Goal: Task Accomplishment & Management: Use online tool/utility

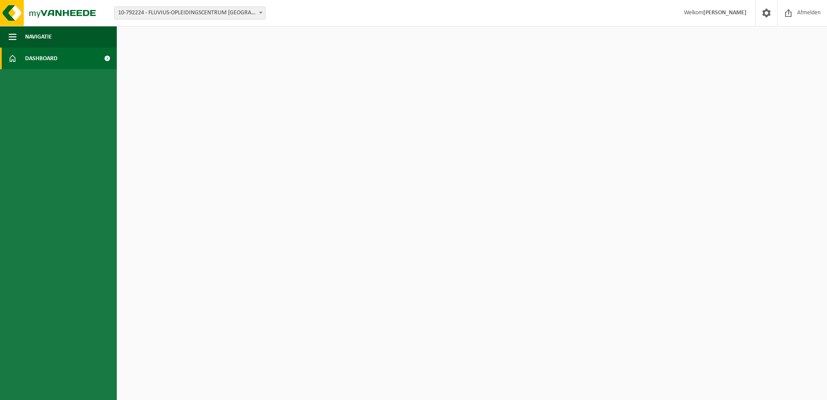
click at [108, 59] on span at bounding box center [106, 59] width 19 height 22
click at [45, 32] on span "Navigatie" at bounding box center [38, 37] width 27 height 22
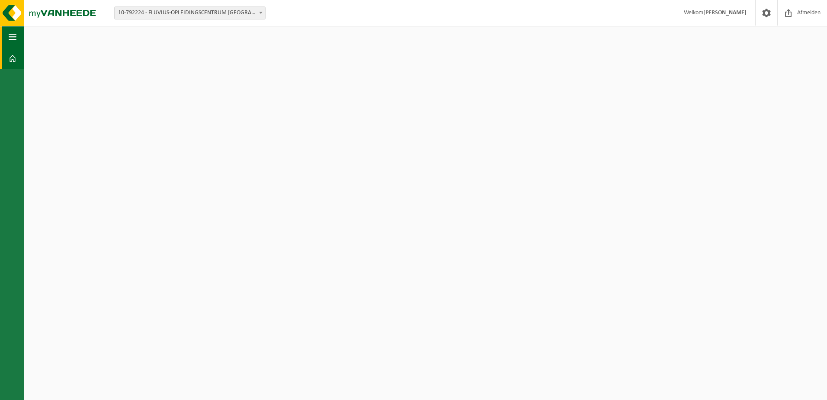
click at [45, 32] on html "Vestiging: 10-792224 - FLUVIUS-OPLEIDINGSCENTRUM MECHELEN/GEBOUW-J - MECHELEN 1…" at bounding box center [413, 200] width 827 height 400
click at [6, 31] on button "Navigatie" at bounding box center [12, 37] width 24 height 22
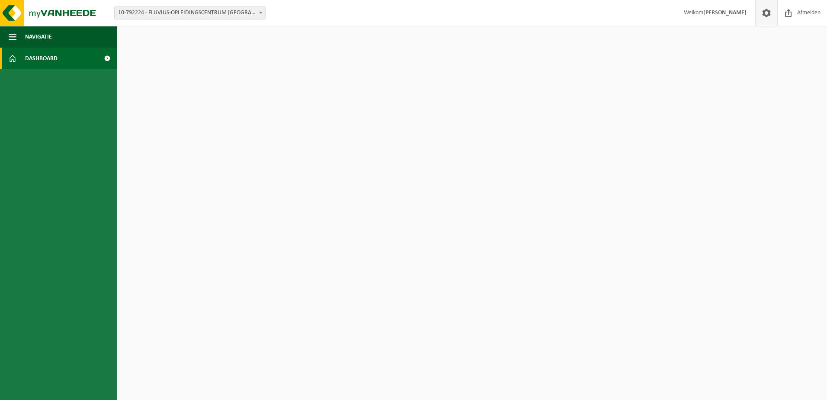
click at [766, 16] on span at bounding box center [766, 13] width 13 height 26
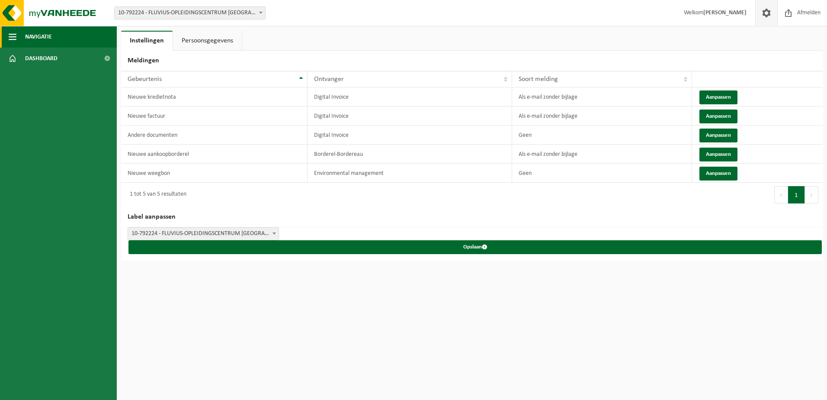
click at [55, 41] on button "Navigatie" at bounding box center [58, 37] width 117 height 22
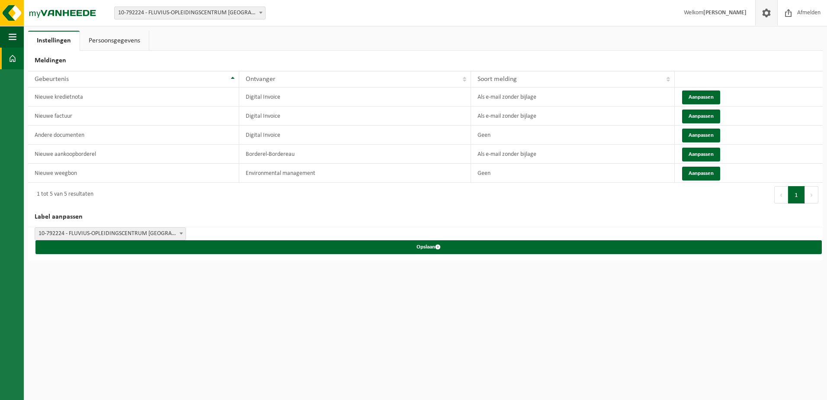
click at [7, 52] on link "Dashboard" at bounding box center [12, 59] width 24 height 22
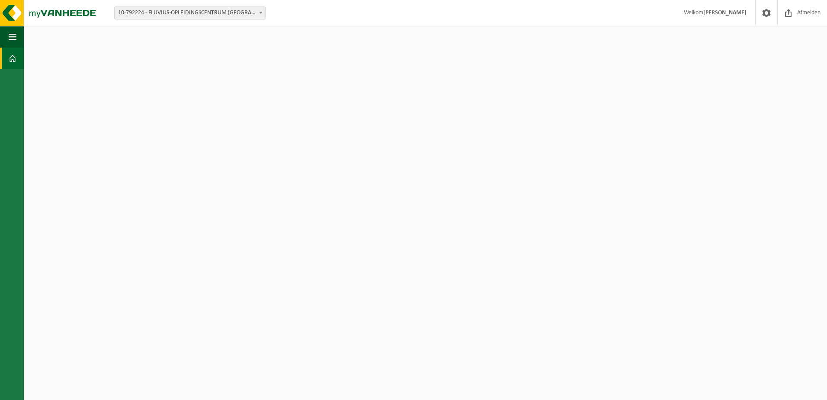
click at [262, 13] on b at bounding box center [260, 13] width 3 height 2
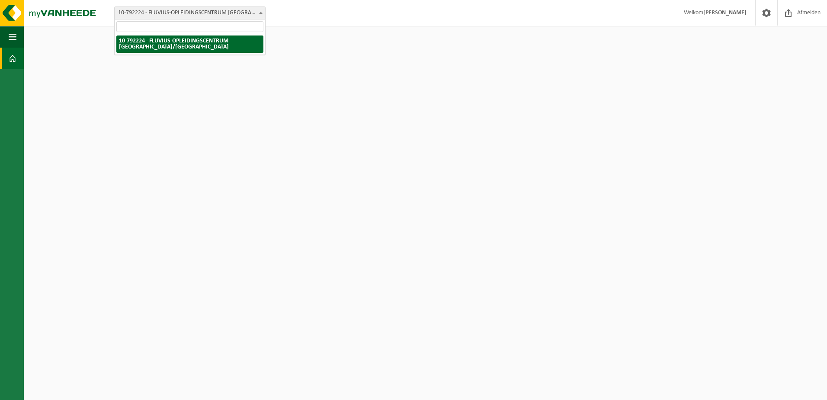
click at [262, 13] on b at bounding box center [260, 13] width 3 height 2
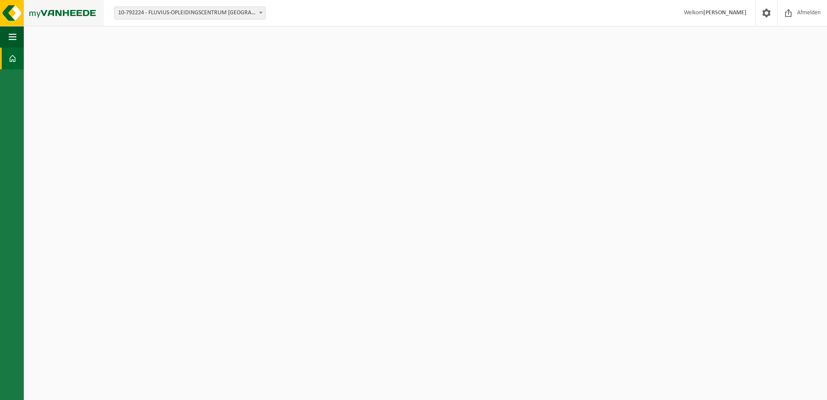
click at [64, 10] on img at bounding box center [52, 13] width 104 height 26
click at [68, 12] on img at bounding box center [52, 13] width 104 height 26
click at [19, 58] on link "Dashboard" at bounding box center [12, 59] width 24 height 22
click at [10, 41] on span "button" at bounding box center [13, 37] width 8 height 22
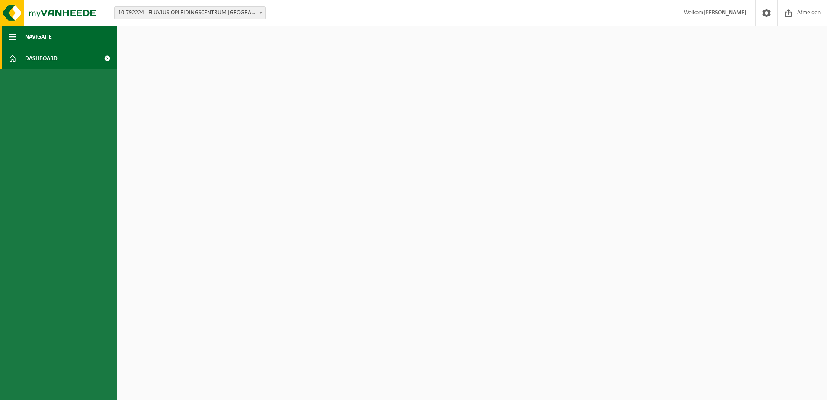
click at [32, 37] on span "Navigatie" at bounding box center [38, 37] width 27 height 22
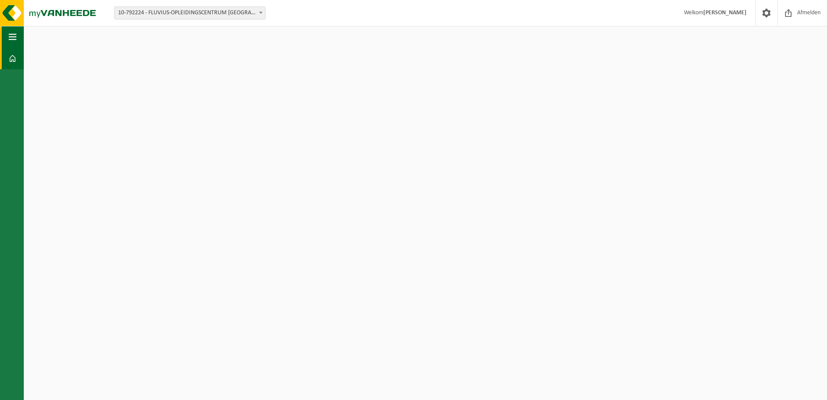
click at [32, 37] on html "Vestiging: 10-792224 - FLUVIUS-OPLEIDINGSCENTRUM MECHELEN/GEBOUW-J - MECHELEN 1…" at bounding box center [413, 200] width 827 height 400
click at [39, 22] on img at bounding box center [52, 13] width 104 height 26
click at [5, 11] on img at bounding box center [52, 13] width 104 height 26
click at [792, 13] on span at bounding box center [788, 13] width 13 height 26
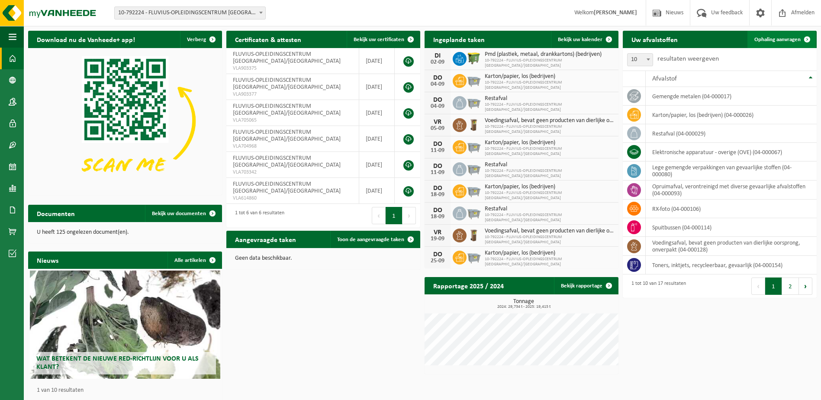
click at [779, 37] on span "Ophaling aanvragen" at bounding box center [777, 40] width 46 height 6
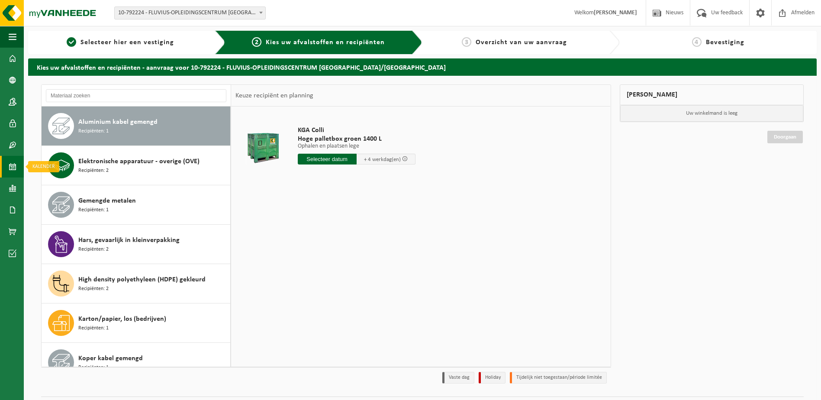
click at [13, 169] on span at bounding box center [13, 167] width 8 height 22
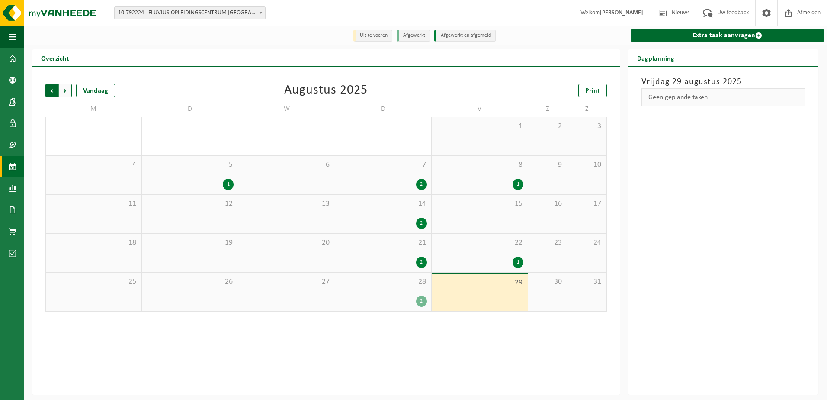
click at [65, 91] on span "Volgende" at bounding box center [65, 90] width 13 height 13
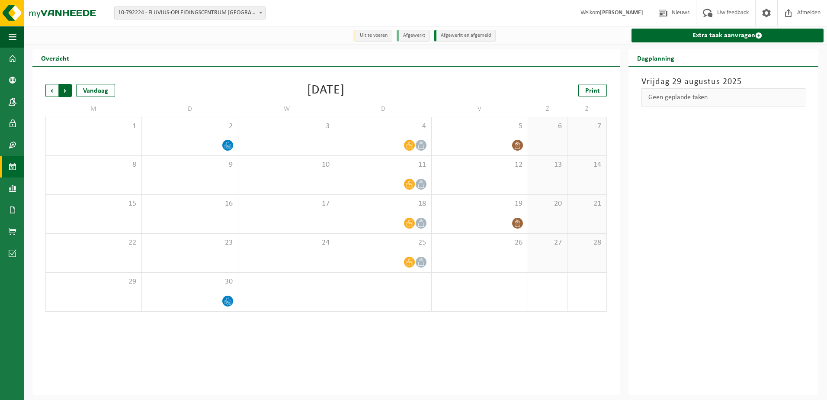
click at [52, 94] on span "Vorige" at bounding box center [51, 90] width 13 height 13
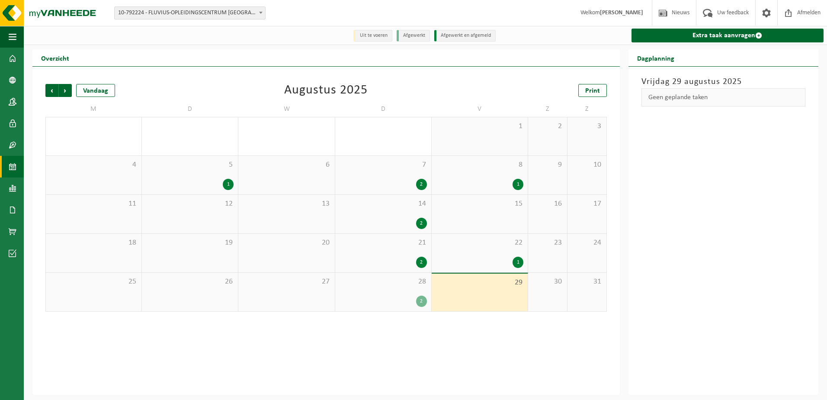
click at [52, 94] on span "Vorige" at bounding box center [51, 90] width 13 height 13
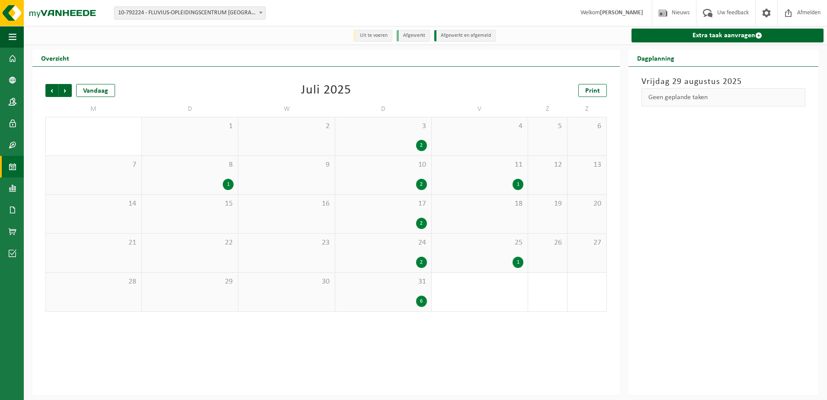
click at [52, 94] on span "Vorige" at bounding box center [51, 90] width 13 height 13
click at [229, 222] on div "1" at bounding box center [228, 223] width 11 height 11
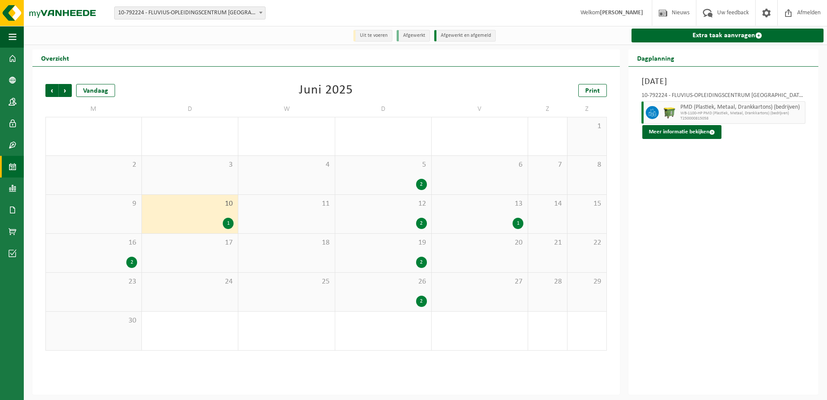
click at [421, 221] on div "2" at bounding box center [421, 223] width 11 height 11
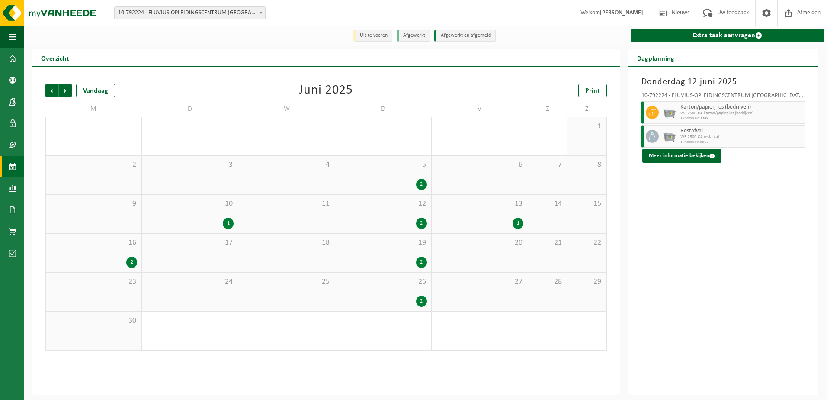
click at [238, 83] on div "Vorige Volgende Vandaag Juni 2025 Print M D W D V Z Z 26 2 27 28 29 1 30 31 1 2…" at bounding box center [326, 217] width 570 height 284
click at [68, 93] on span "Volgende" at bounding box center [65, 90] width 13 height 13
click at [365, 141] on div "2" at bounding box center [383, 145] width 87 height 11
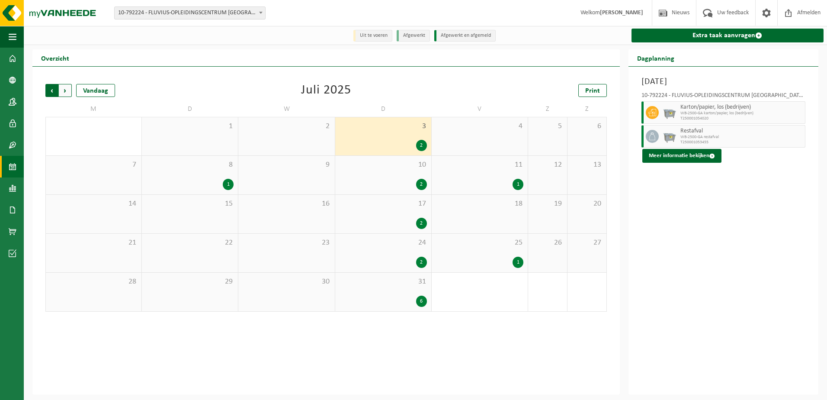
click at [67, 90] on span "Volgende" at bounding box center [65, 90] width 13 height 13
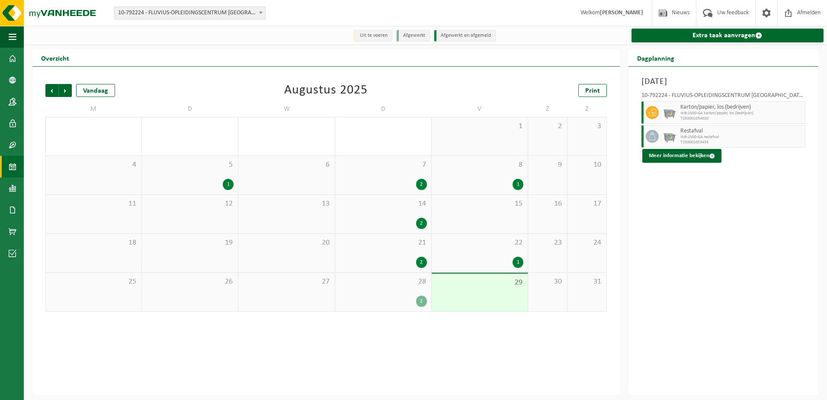
click at [67, 90] on span "Volgende" at bounding box center [65, 90] width 13 height 13
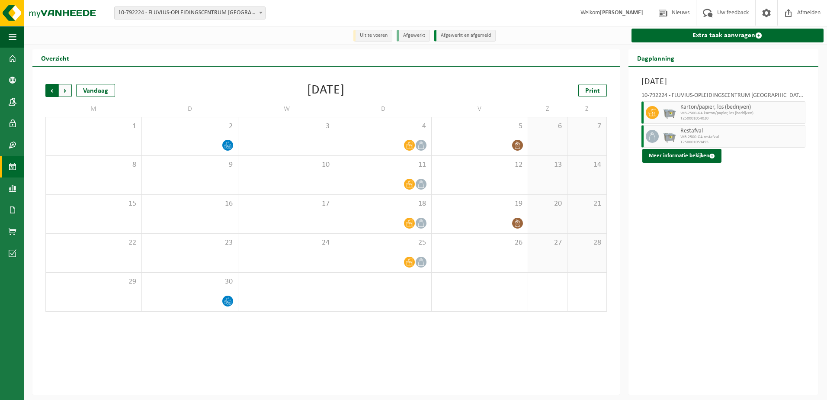
click at [65, 94] on span "Volgende" at bounding box center [65, 90] width 13 height 13
click at [47, 92] on span "Vorige" at bounding box center [51, 90] width 13 height 13
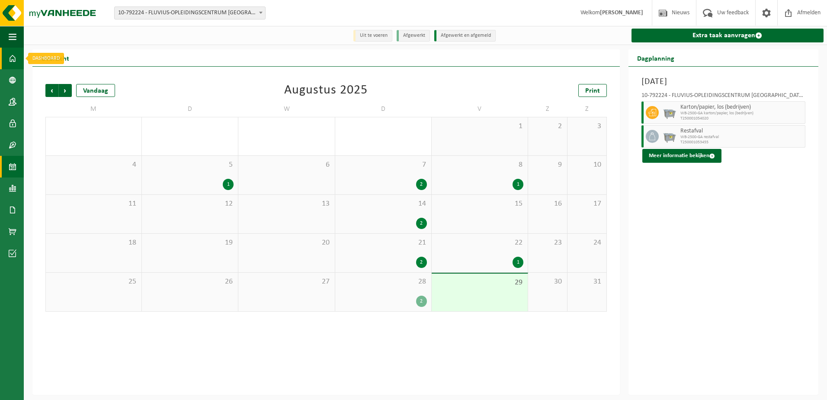
click at [14, 59] on span at bounding box center [13, 59] width 8 height 22
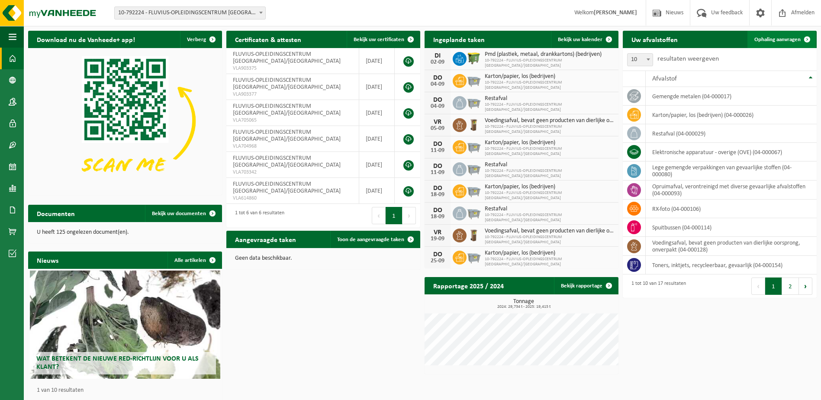
click at [781, 36] on link "Ophaling aanvragen" at bounding box center [781, 39] width 68 height 17
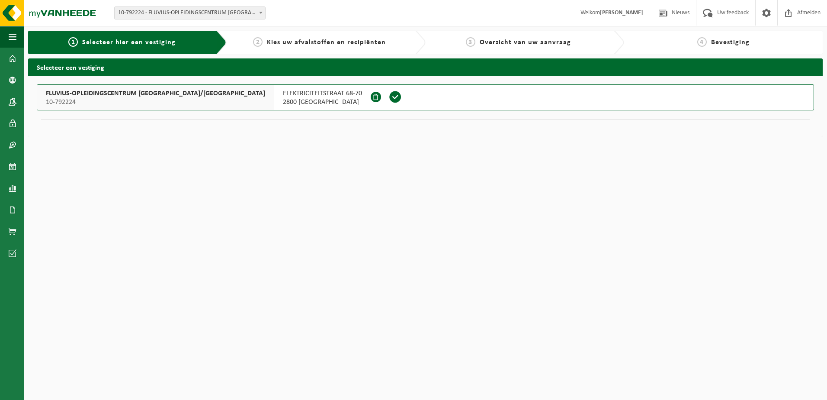
click at [389, 96] on span at bounding box center [395, 96] width 13 height 13
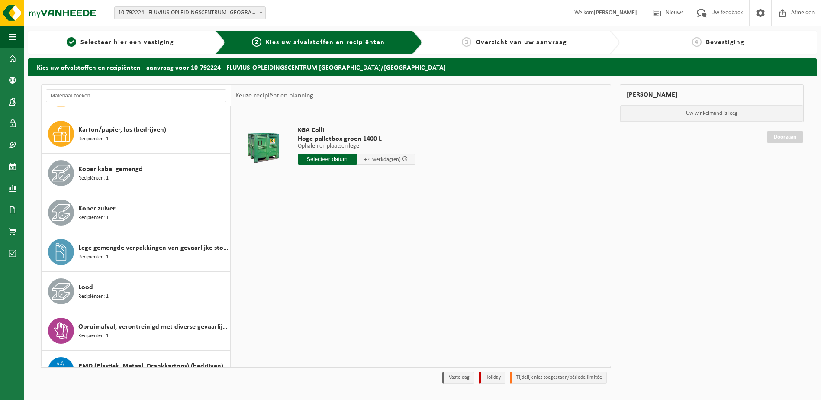
scroll to position [216, 0]
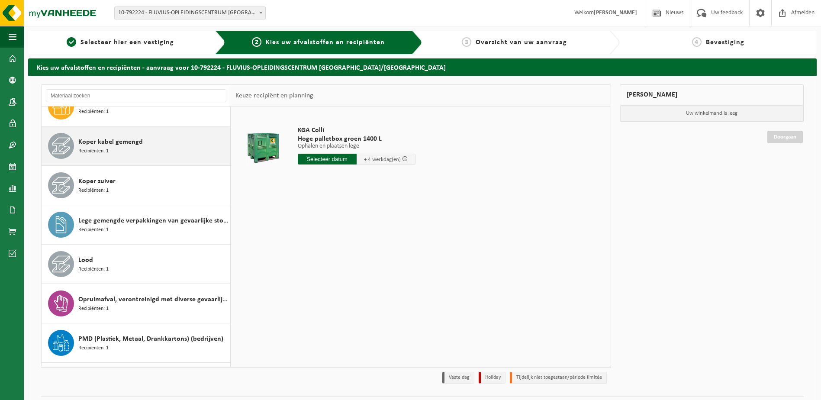
click at [119, 138] on span "Koper kabel gemengd" at bounding box center [110, 142] width 64 height 10
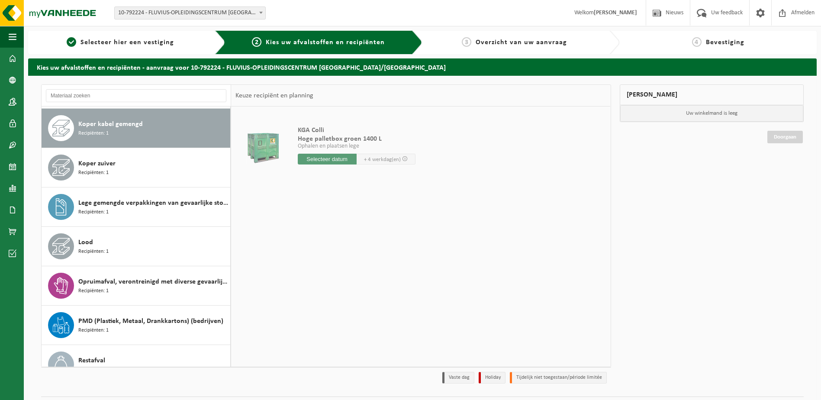
scroll to position [236, 0]
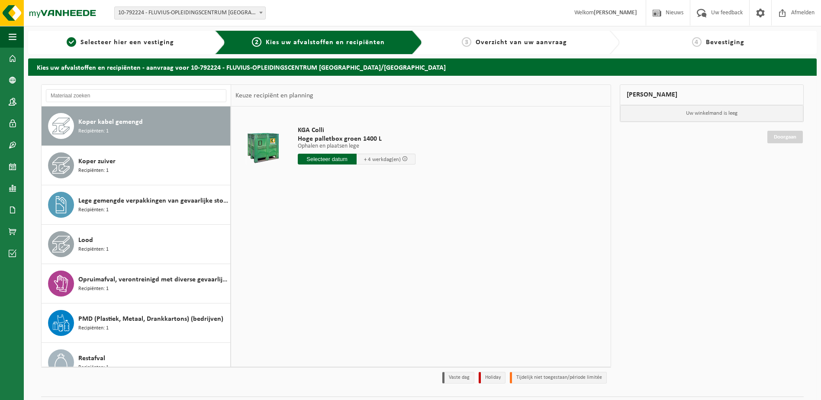
click at [333, 158] on input "text" at bounding box center [327, 159] width 59 height 11
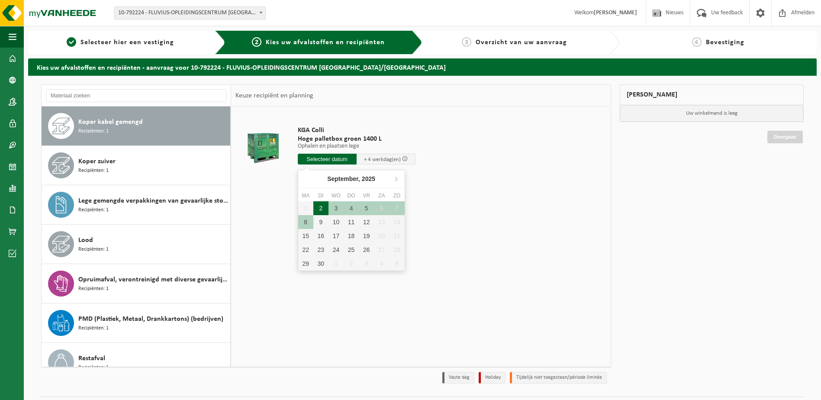
click at [323, 207] on div "2" at bounding box center [320, 208] width 15 height 14
type input "Van 2025-09-02"
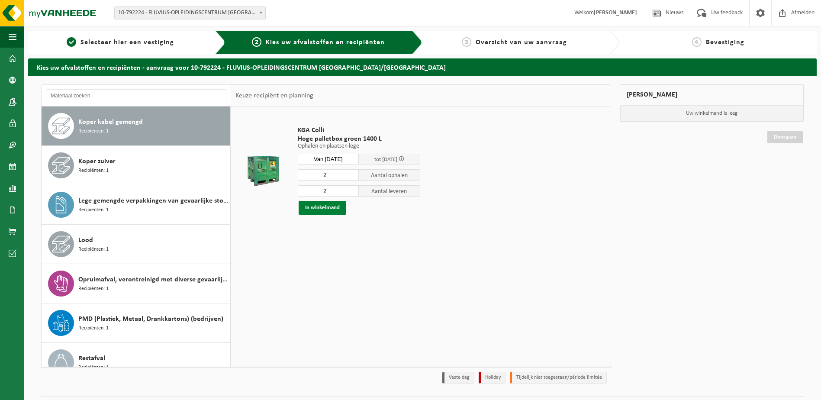
click at [336, 212] on button "In winkelmand" at bounding box center [323, 208] width 48 height 14
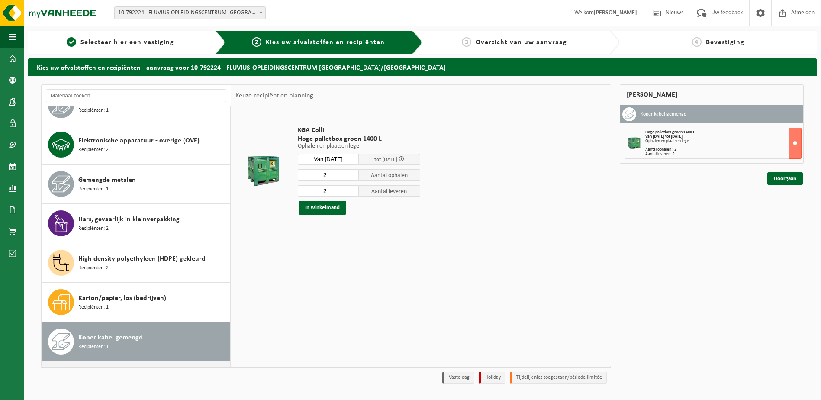
scroll to position [0, 0]
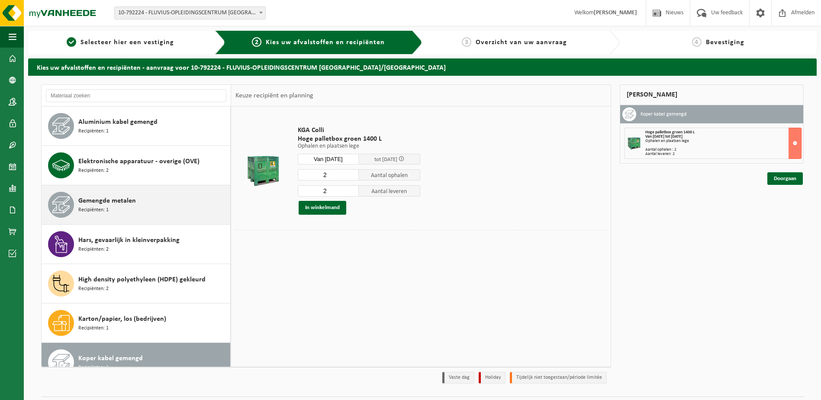
click at [147, 199] on div "Gemengde metalen Recipiënten: 1" at bounding box center [153, 205] width 150 height 26
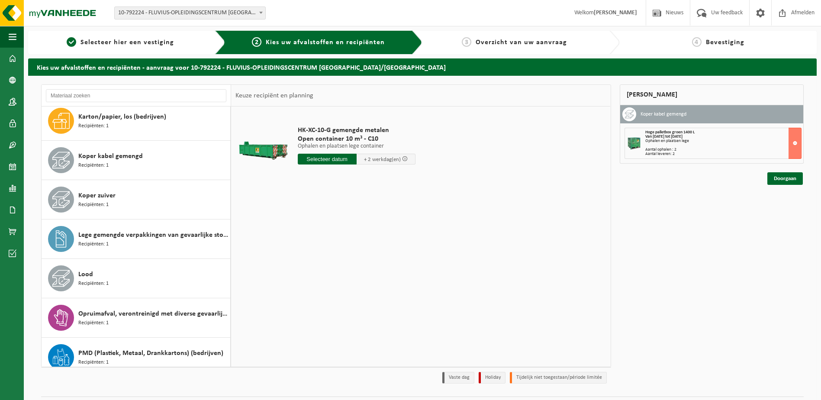
scroll to position [252, 0]
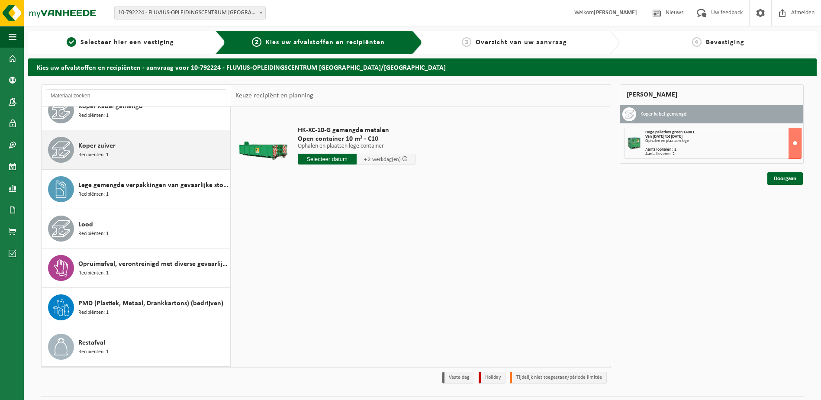
click at [125, 158] on div "Koper zuiver Recipiënten: 1" at bounding box center [153, 150] width 150 height 26
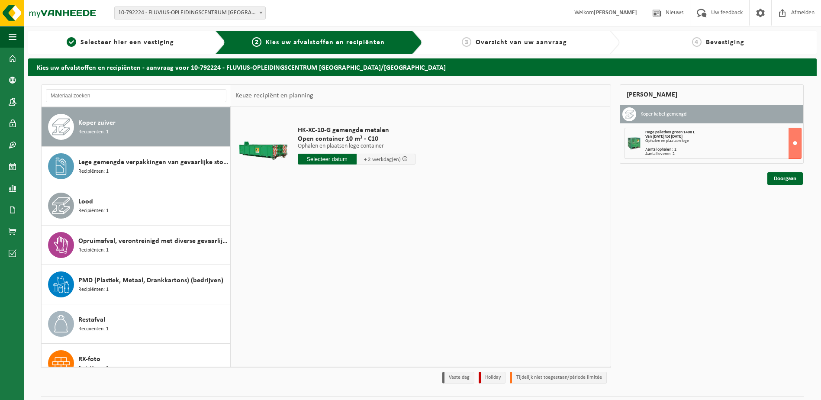
scroll to position [276, 0]
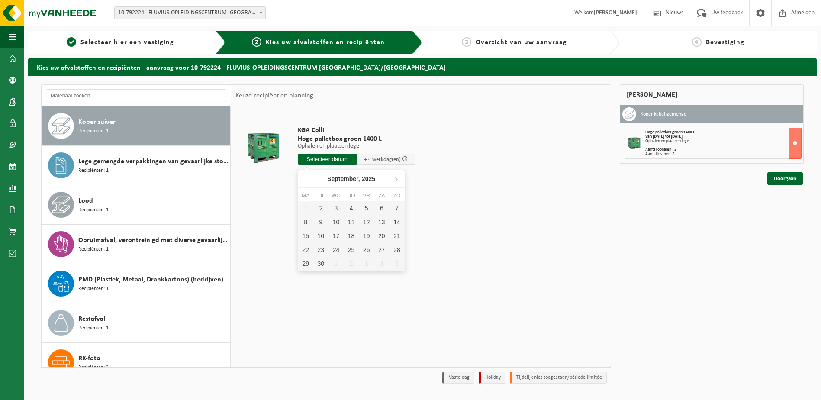
click at [315, 161] on input "text" at bounding box center [327, 159] width 59 height 11
click at [317, 208] on div "2" at bounding box center [320, 208] width 15 height 14
type input "Van 2025-09-02"
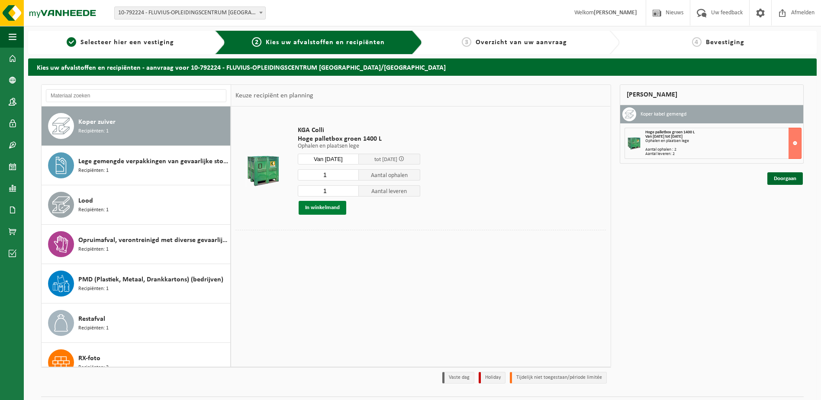
click at [335, 207] on button "In winkelmand" at bounding box center [323, 208] width 48 height 14
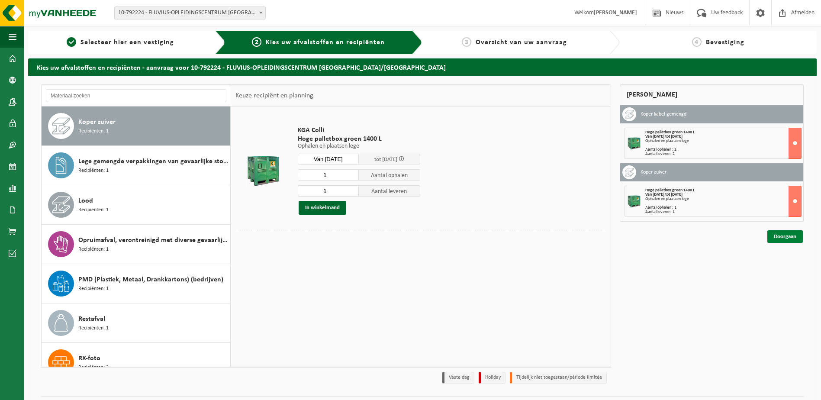
click at [785, 236] on link "Doorgaan" at bounding box center [784, 236] width 35 height 13
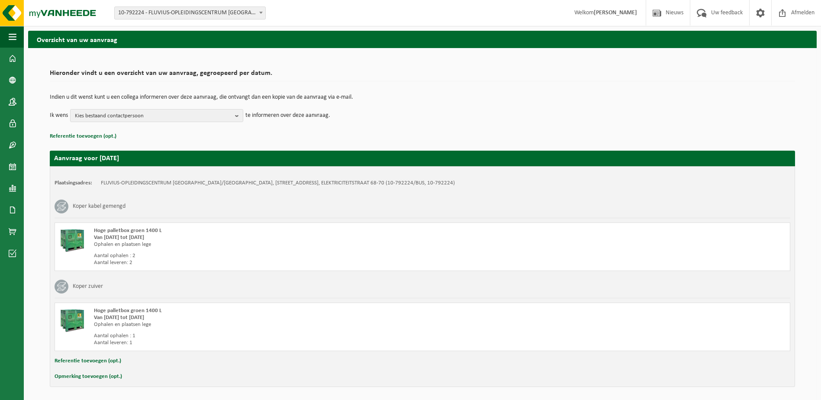
scroll to position [58, 0]
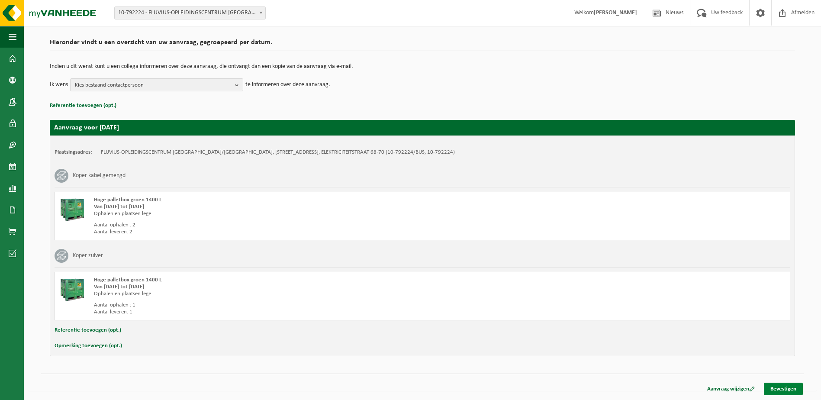
click at [787, 386] on link "Bevestigen" at bounding box center [783, 388] width 39 height 13
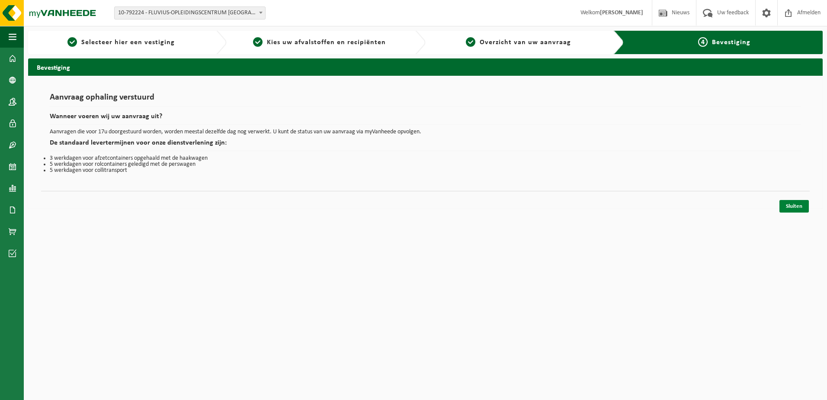
click at [789, 205] on link "Sluiten" at bounding box center [794, 206] width 29 height 13
